Goal: Task Accomplishment & Management: Manage account settings

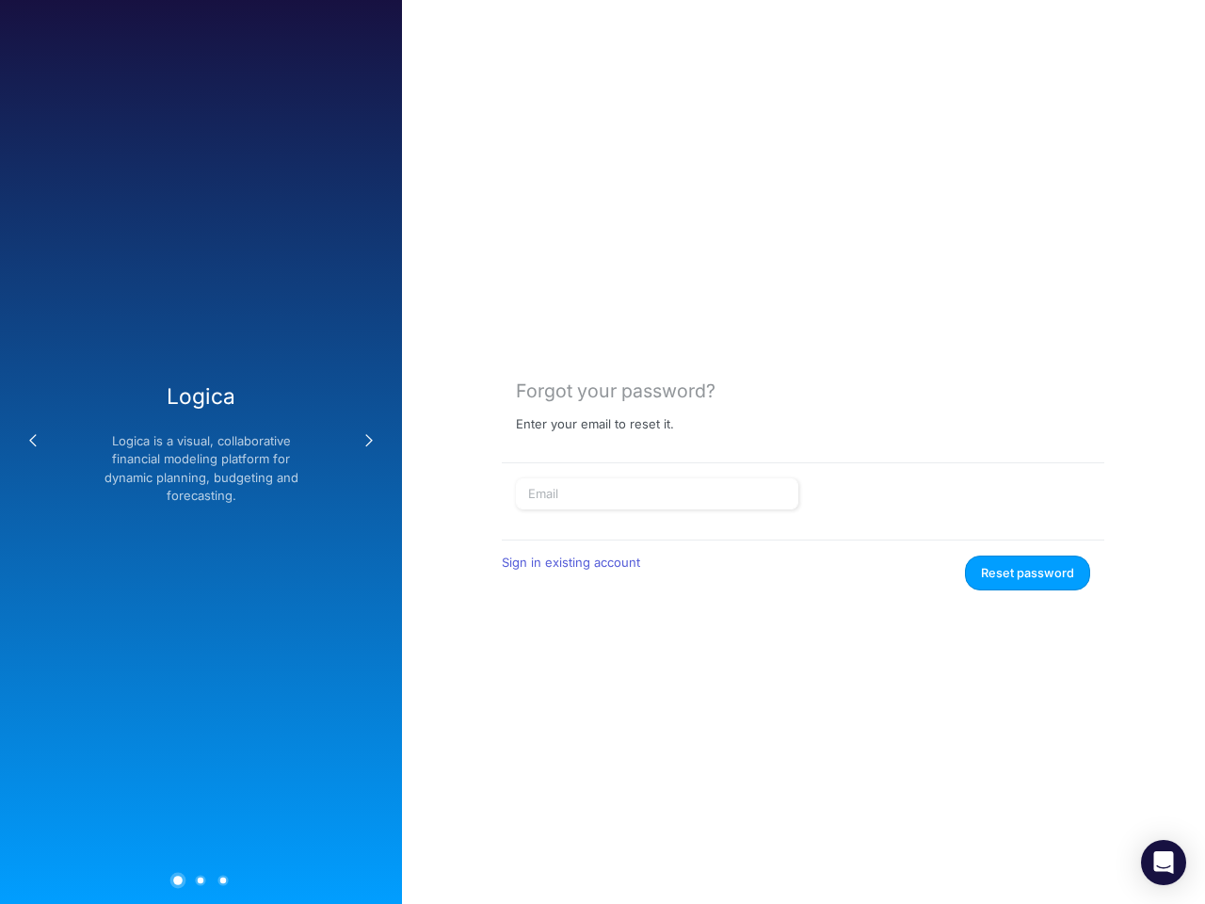
click at [33, 441] on button "Previous" at bounding box center [33, 441] width 38 height 38
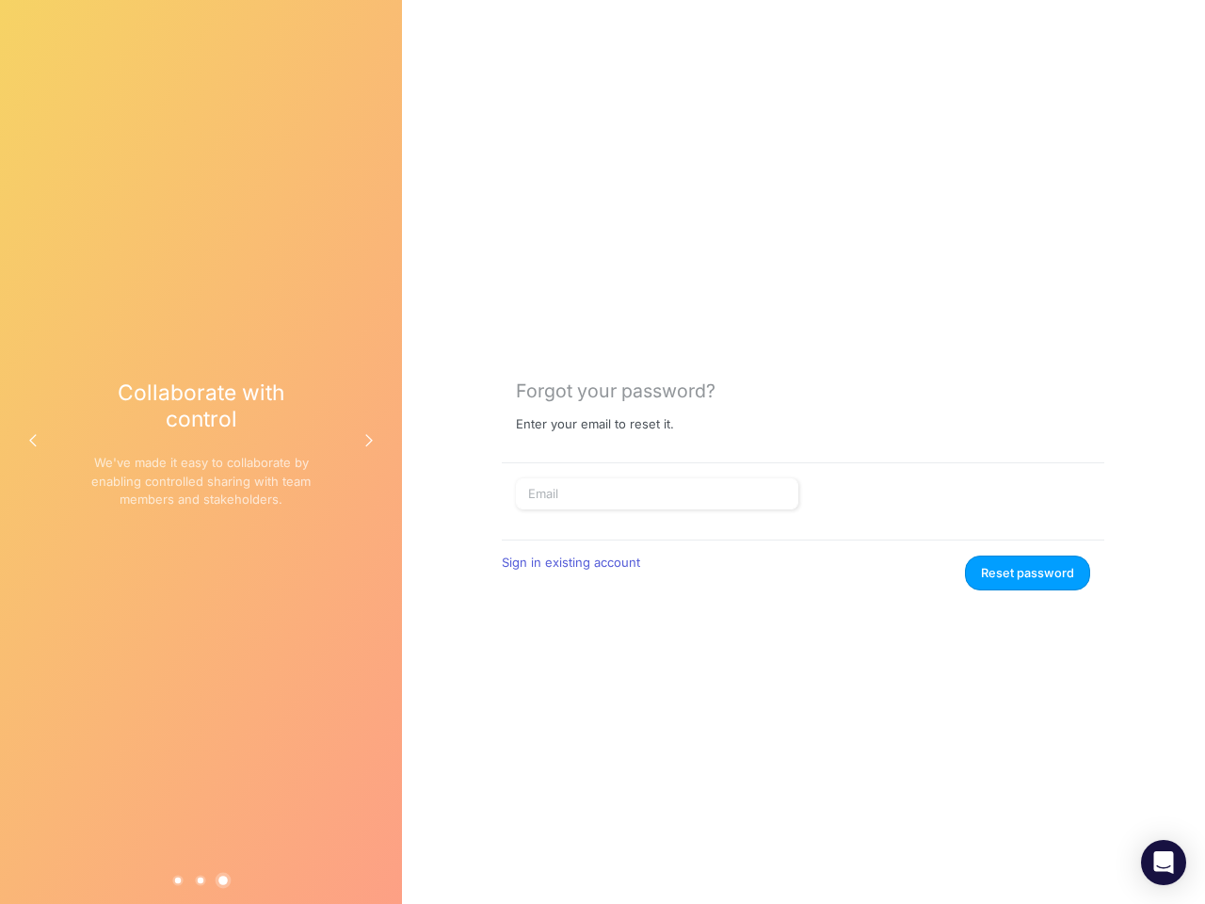
click at [201, 452] on div "Collaborate with control We've made it easy to collaborate by enabling controll…" at bounding box center [200, 451] width 221 height 144
click at [369, 441] on button "Next" at bounding box center [369, 441] width 38 height 38
click at [178, 879] on button "1" at bounding box center [178, 880] width 10 height 10
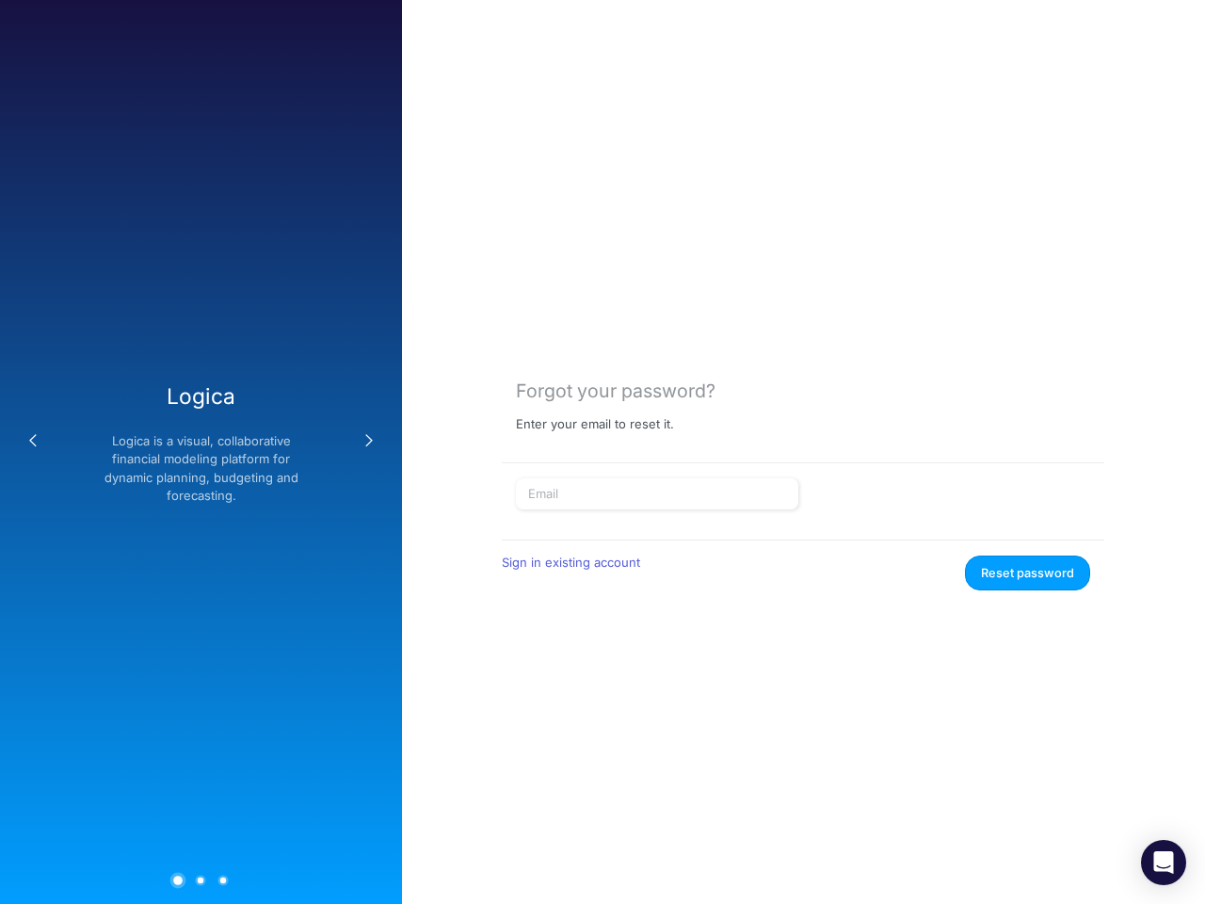
click at [201, 879] on button "2" at bounding box center [201, 880] width 10 height 10
click at [223, 879] on button "3" at bounding box center [223, 880] width 10 height 10
click at [1028, 572] on button "Reset password" at bounding box center [1027, 573] width 125 height 35
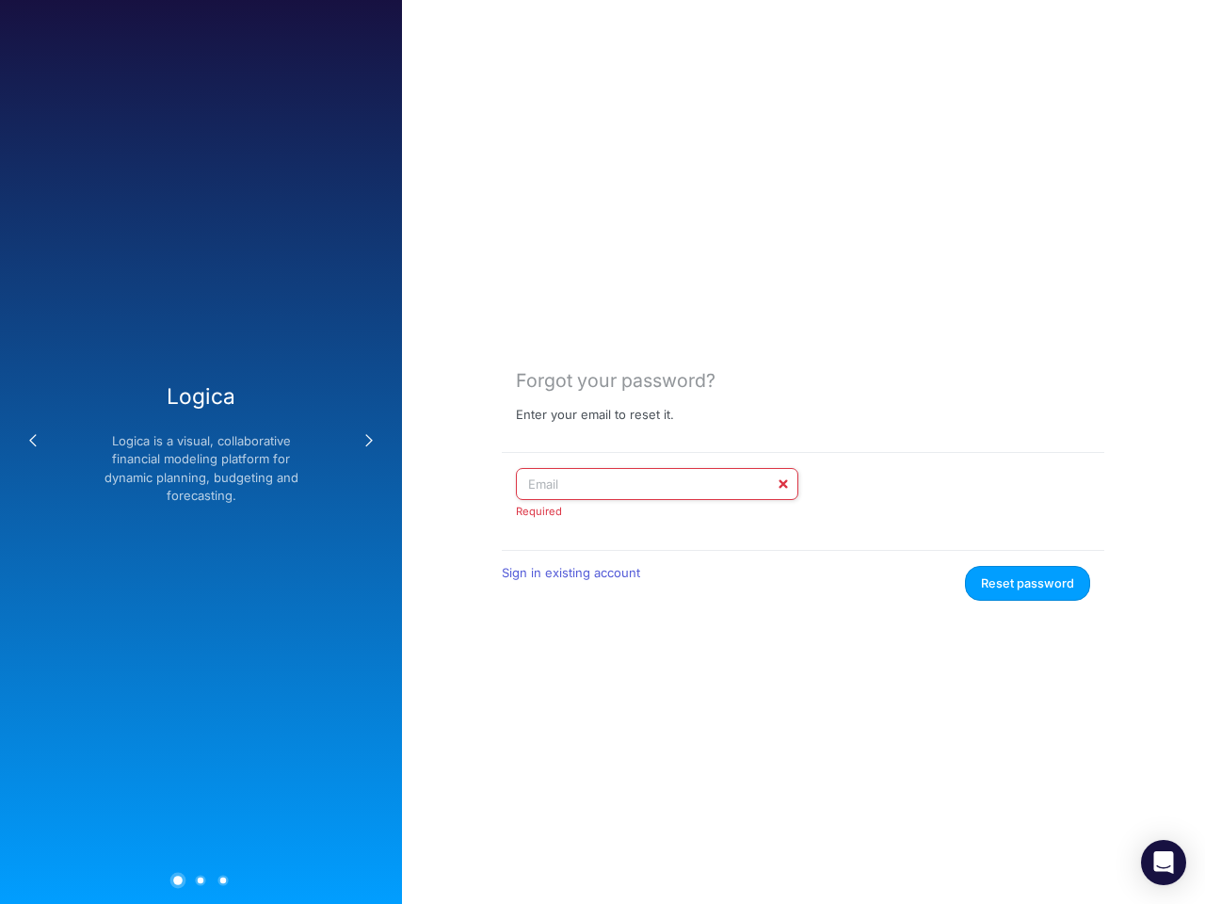
click at [1164, 862] on icon "Open Intercom Messenger" at bounding box center [1164, 862] width 20 height 23
